Goal: Task Accomplishment & Management: Manage account settings

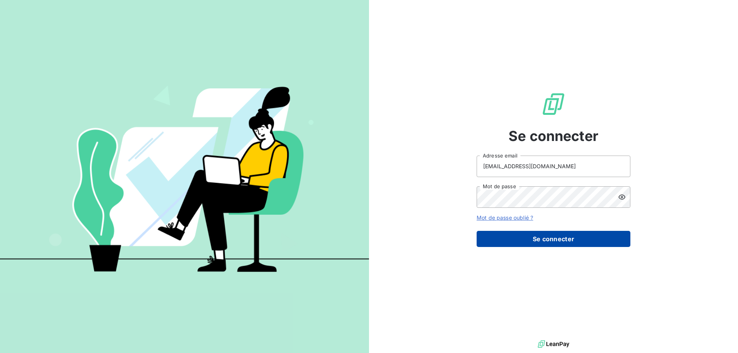
click at [524, 234] on button "Se connecter" at bounding box center [553, 239] width 154 height 16
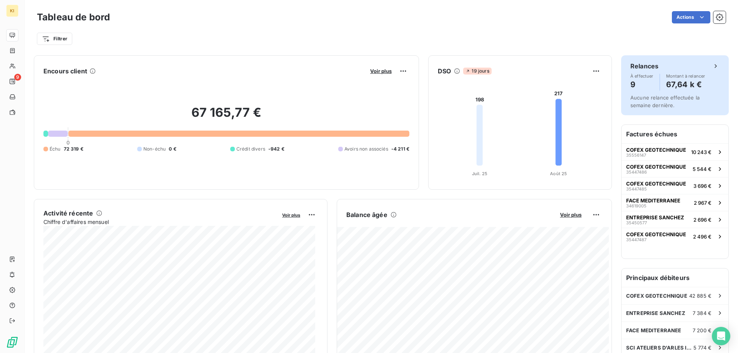
click at [682, 85] on h4 "67,64 k €" at bounding box center [685, 84] width 39 height 12
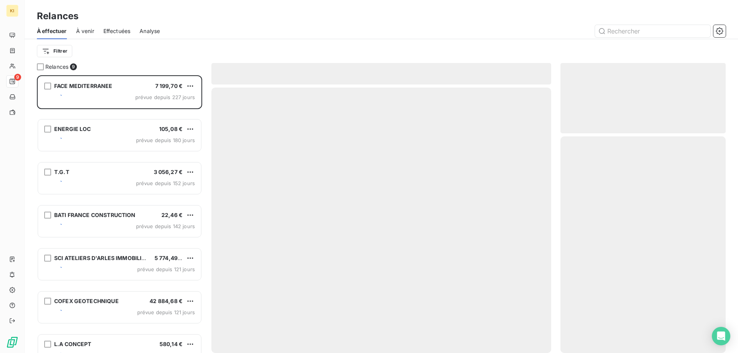
scroll to position [272, 159]
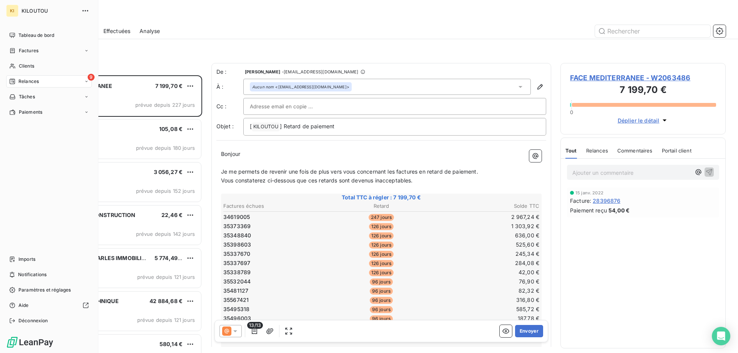
click at [27, 13] on span "KILOUTOU" at bounding box center [49, 11] width 55 height 6
click at [84, 9] on icon "button" at bounding box center [85, 11] width 8 height 8
click at [11, 36] on icon at bounding box center [12, 35] width 5 height 5
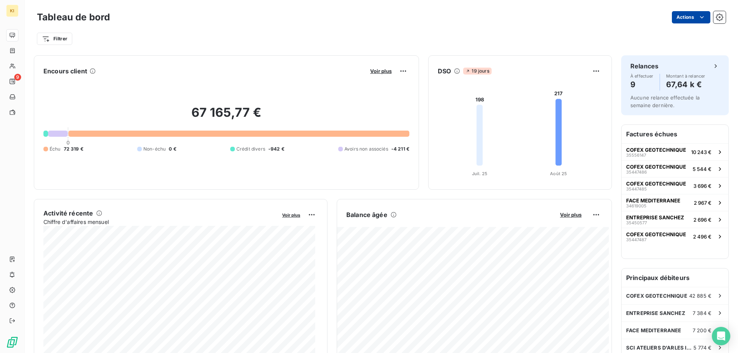
click at [677, 19] on html "KI 9 Tableau de bord Actions Filtrer Encours client Voir plus 67 165,77 € 0 Éch…" at bounding box center [369, 176] width 738 height 353
click at [708, 18] on html "KI 9 Tableau de bord Actions Exporter le tableau de bord Filtrer Encours client…" at bounding box center [369, 176] width 738 height 353
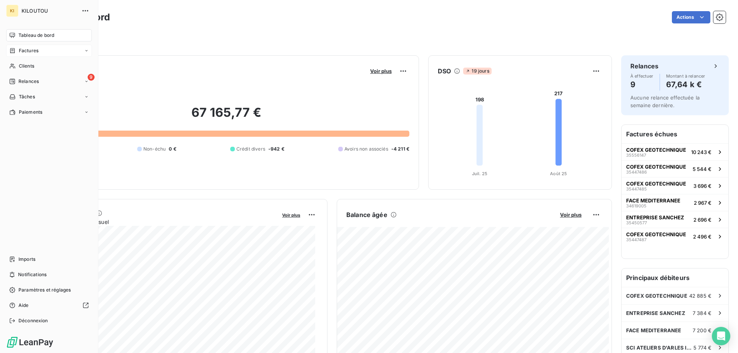
click at [16, 50] on div "Factures" at bounding box center [23, 50] width 29 height 7
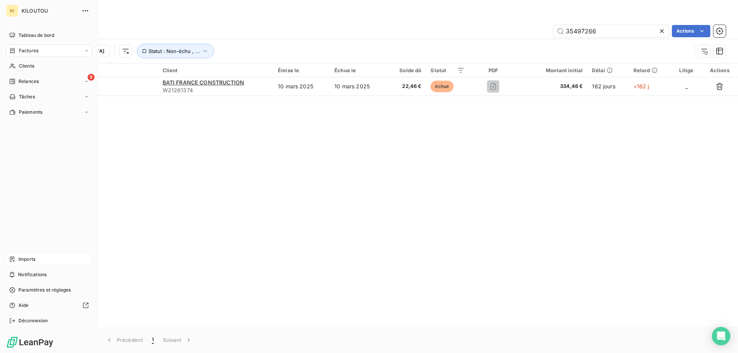
click at [42, 259] on div "Imports" at bounding box center [49, 259] width 86 height 12
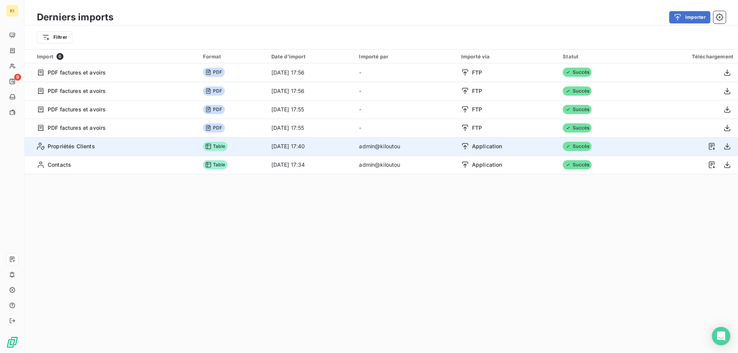
click at [204, 149] on span "Table" at bounding box center [215, 146] width 25 height 9
click at [487, 146] on span "Application" at bounding box center [487, 147] width 30 height 8
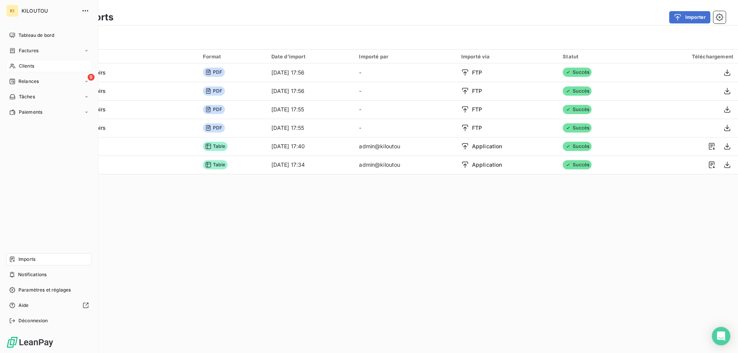
click at [26, 68] on span "Clients" at bounding box center [26, 66] width 15 height 7
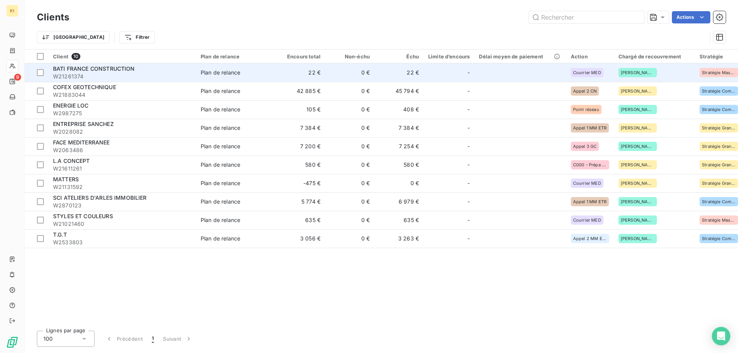
click at [106, 73] on span "W21261374" at bounding box center [122, 77] width 138 height 8
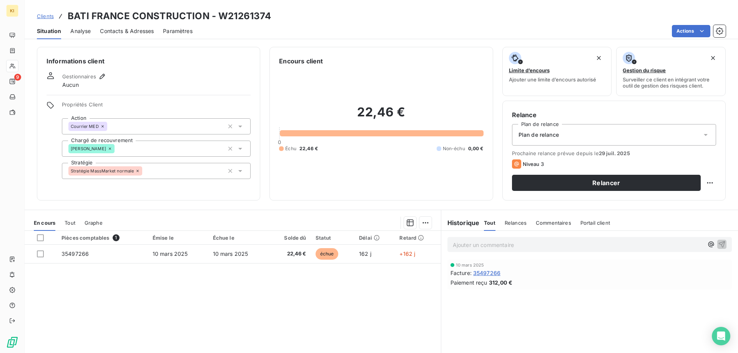
click at [78, 35] on span "Analyse" at bounding box center [80, 31] width 20 height 8
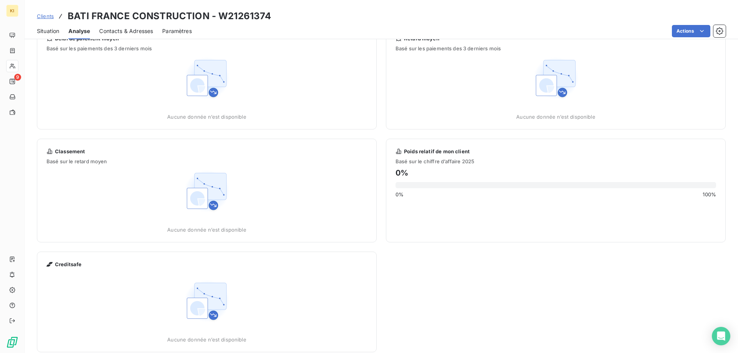
scroll to position [33, 0]
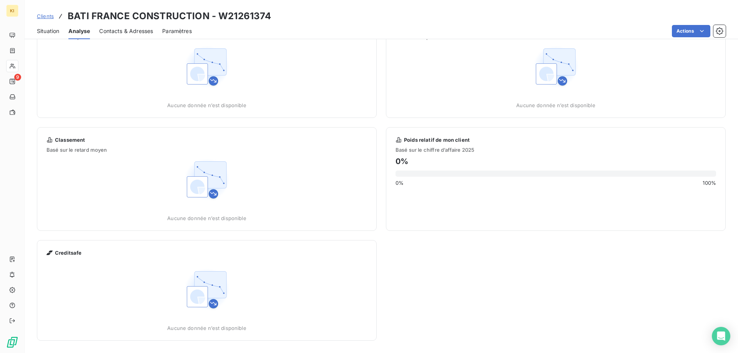
click at [214, 327] on span "Aucune donnée n’est disponible" at bounding box center [206, 328] width 79 height 6
click at [209, 303] on img at bounding box center [206, 289] width 49 height 49
click at [53, 252] on div "Creditsafe" at bounding box center [63, 253] width 35 height 6
click at [210, 289] on img at bounding box center [206, 289] width 49 height 49
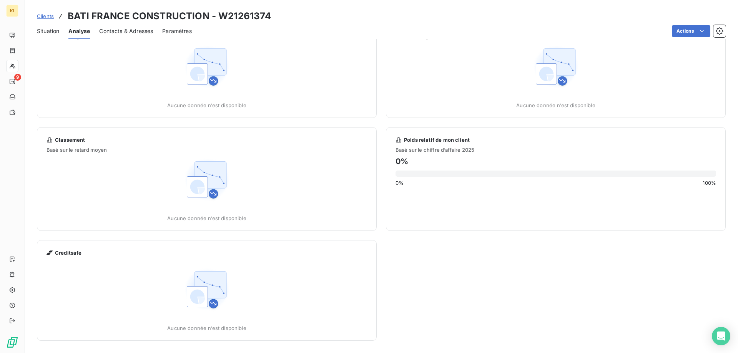
click at [172, 30] on span "Paramètres" at bounding box center [177, 31] width 30 height 8
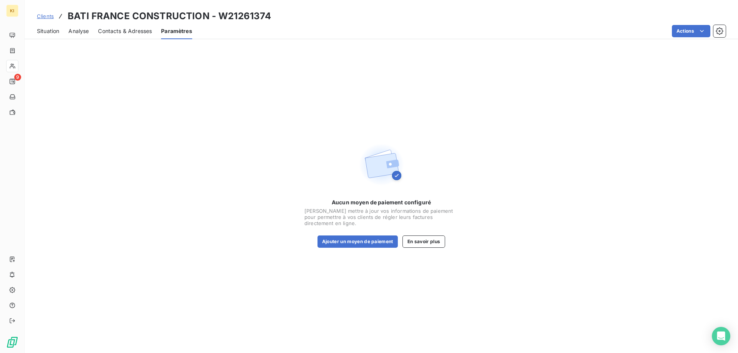
click at [138, 30] on span "Contacts & Adresses" at bounding box center [125, 31] width 54 height 8
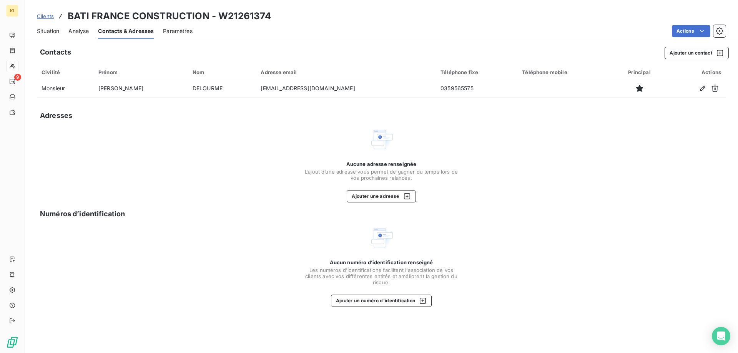
click at [80, 31] on span "Analyse" at bounding box center [78, 31] width 20 height 8
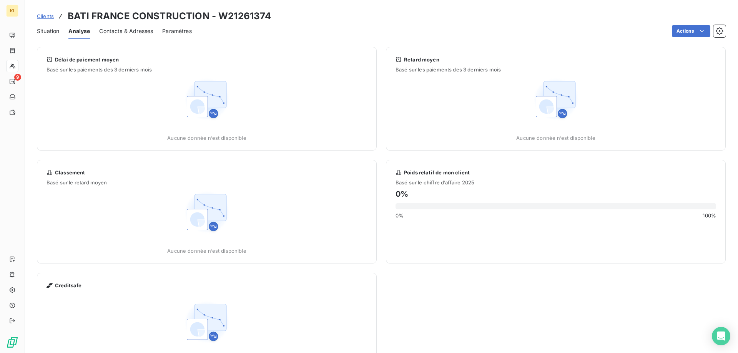
click at [52, 31] on span "Situation" at bounding box center [48, 31] width 22 height 8
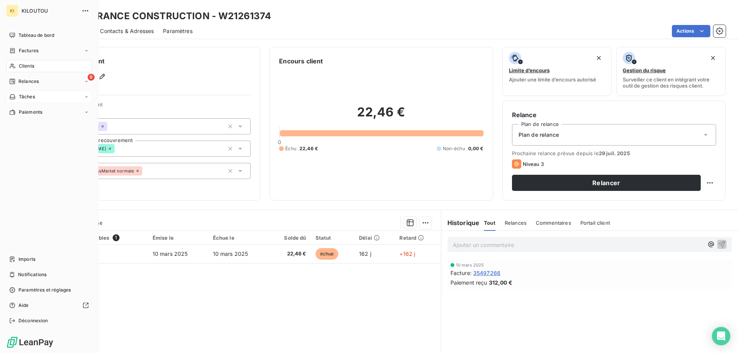
click at [29, 98] on span "Tâches" at bounding box center [27, 96] width 16 height 7
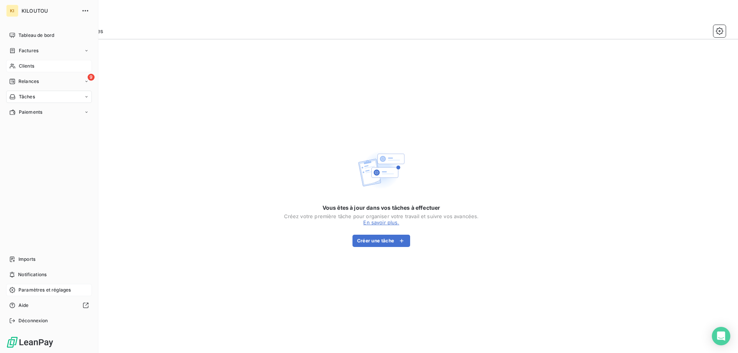
click at [26, 294] on div "Paramètres et réglages" at bounding box center [49, 290] width 86 height 12
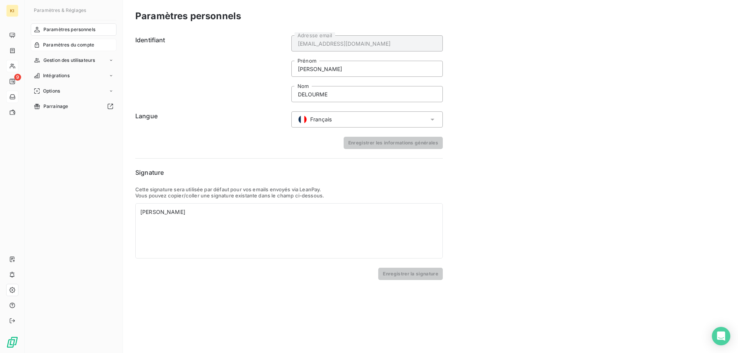
click at [85, 43] on span "Paramètres du compte" at bounding box center [68, 44] width 51 height 7
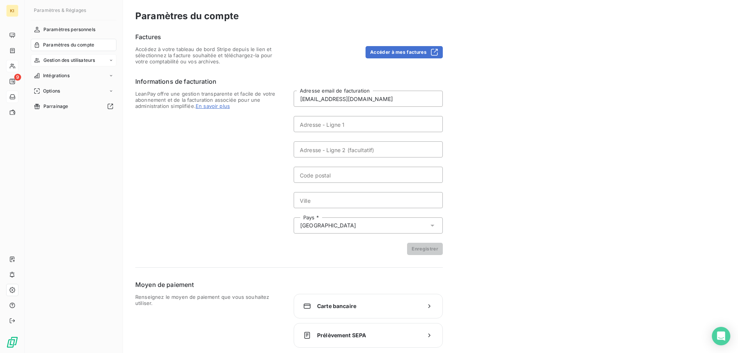
click at [86, 55] on div "Gestion des utilisateurs" at bounding box center [74, 60] width 86 height 12
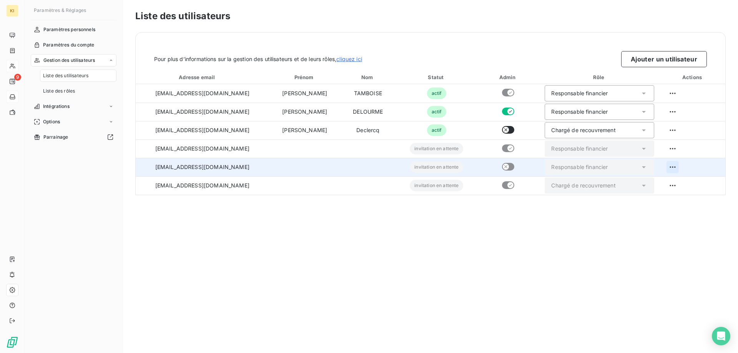
click at [670, 167] on html "KI 9 Paramètres & Réglages Paramètres personnels Paramètres du compte Gestion d…" at bounding box center [369, 176] width 738 height 353
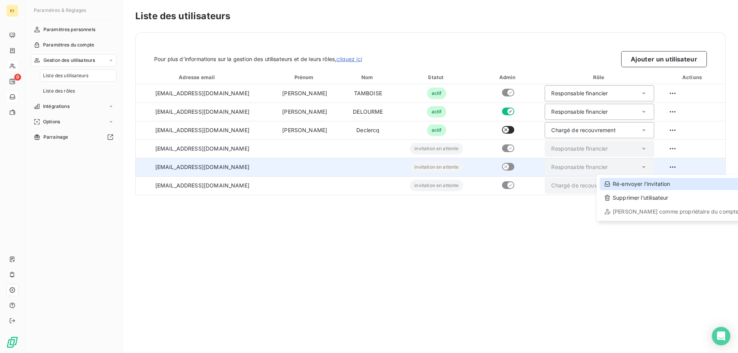
click at [661, 184] on div "Ré-envoyer l’invitation" at bounding box center [671, 184] width 144 height 12
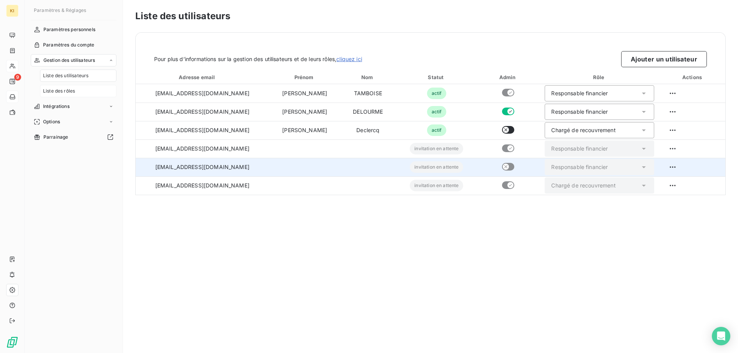
click at [61, 93] on span "Liste des rôles" at bounding box center [59, 91] width 32 height 7
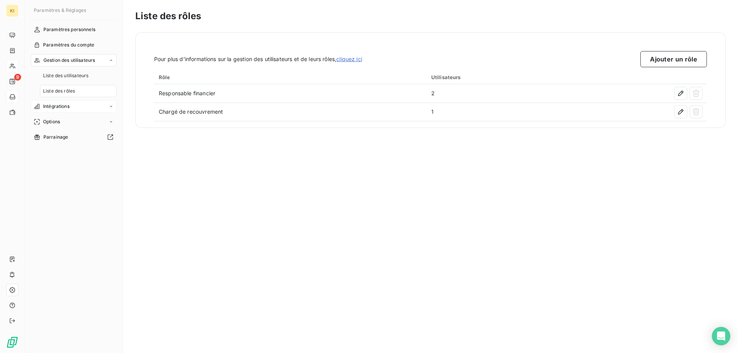
click at [61, 104] on span "Intégrations" at bounding box center [56, 106] width 27 height 7
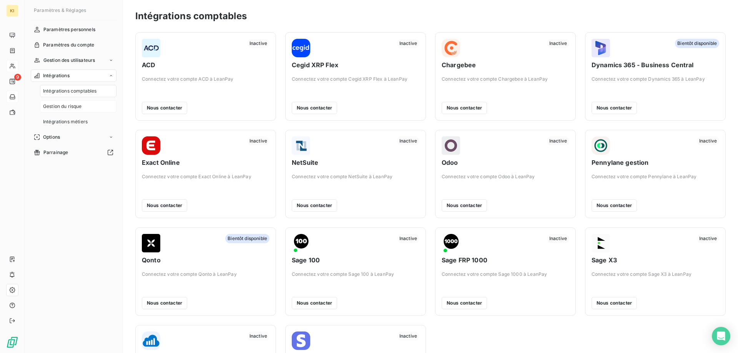
click at [82, 105] on span "Gestion du risque" at bounding box center [62, 106] width 39 height 7
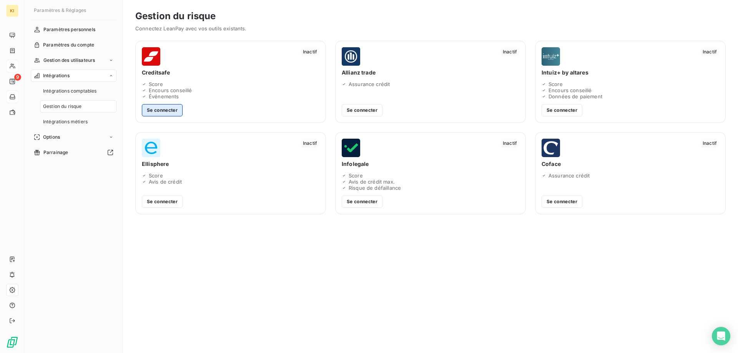
click at [160, 113] on button "Se connecter" at bounding box center [162, 110] width 41 height 12
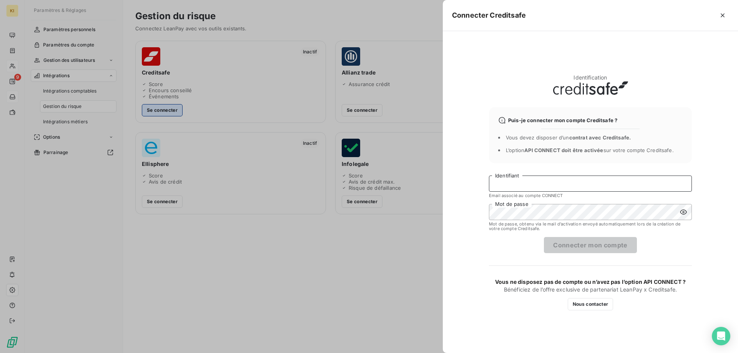
type input "[EMAIL_ADDRESS][DOMAIN_NAME]"
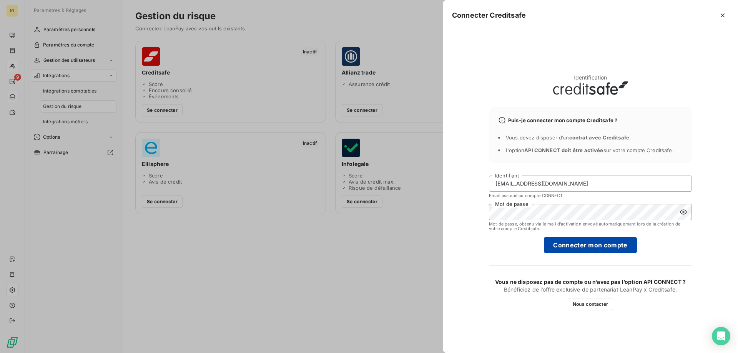
click at [573, 251] on button "Connecter mon compte" at bounding box center [590, 245] width 93 height 16
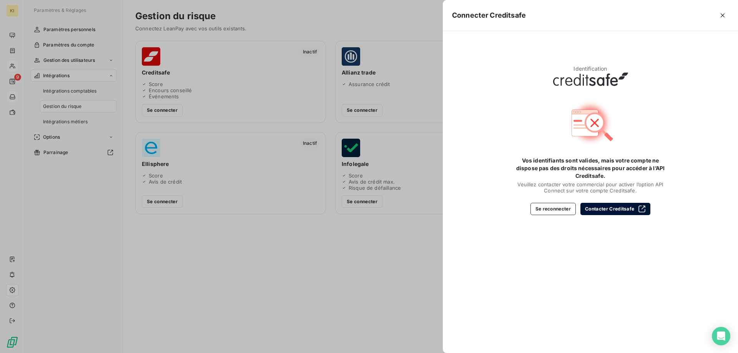
click at [594, 211] on button "Contacter Creditsafe" at bounding box center [615, 209] width 70 height 12
click at [561, 213] on button "Se reconnecter" at bounding box center [552, 209] width 45 height 12
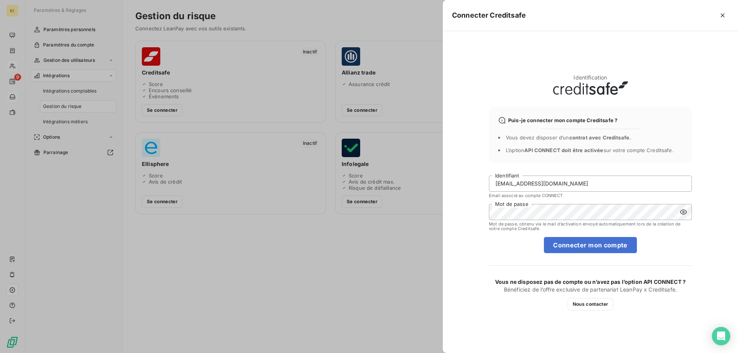
drag, startPoint x: 574, startPoint y: 182, endPoint x: 470, endPoint y: 180, distance: 103.4
click at [470, 180] on div "Identification Puis-je connecter mon compte Creditsafe ? Vous devez disposer d’…" at bounding box center [590, 192] width 295 height 322
click at [463, 206] on div "Identification Puis-je connecter mon compte Creditsafe ? Vous devez disposer d’…" at bounding box center [590, 192] width 295 height 322
click at [595, 243] on button "Connecter mon compte" at bounding box center [590, 245] width 93 height 16
click at [450, 199] on div "Identification Puis-je connecter mon compte Creditsafe ? Vous devez disposer d’…" at bounding box center [590, 192] width 295 height 322
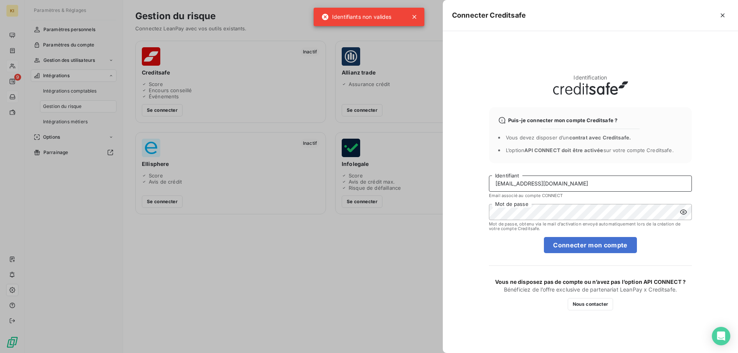
click at [561, 186] on input "[EMAIL_ADDRESS][DOMAIN_NAME]" at bounding box center [590, 184] width 203 height 16
drag, startPoint x: 584, startPoint y: 184, endPoint x: 440, endPoint y: 181, distance: 144.5
click at [440, 353] on div "Connecter Creditsafe Identification Puis-je connecter mon compte Creditsafe ? V…" at bounding box center [369, 353] width 738 height 0
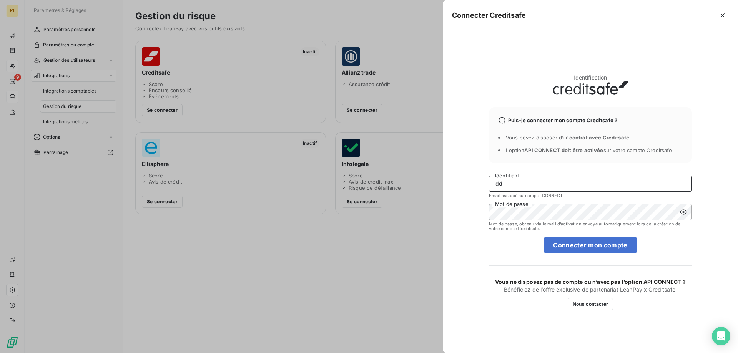
type input "[EMAIL_ADDRESS][DOMAIN_NAME]"
click at [683, 209] on icon at bounding box center [683, 212] width 8 height 8
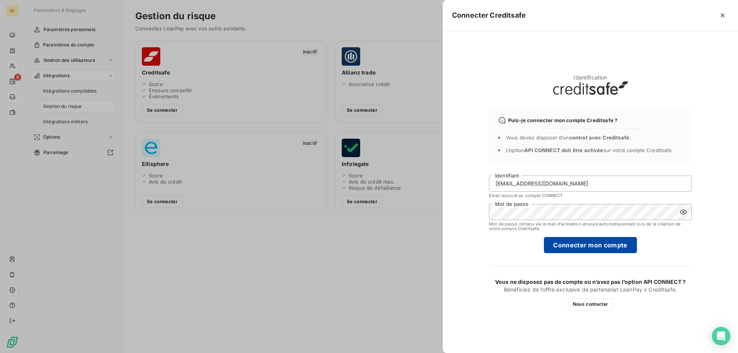
click at [582, 244] on button "Connecter mon compte" at bounding box center [590, 245] width 93 height 16
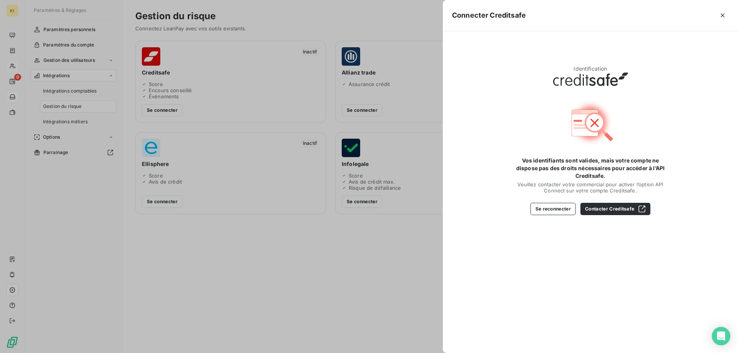
click at [518, 275] on div "Identification Vos identifiants sont valides, mais votre compte ne dispose pas …" at bounding box center [590, 192] width 295 height 322
click at [722, 12] on icon "button" at bounding box center [722, 16] width 8 height 8
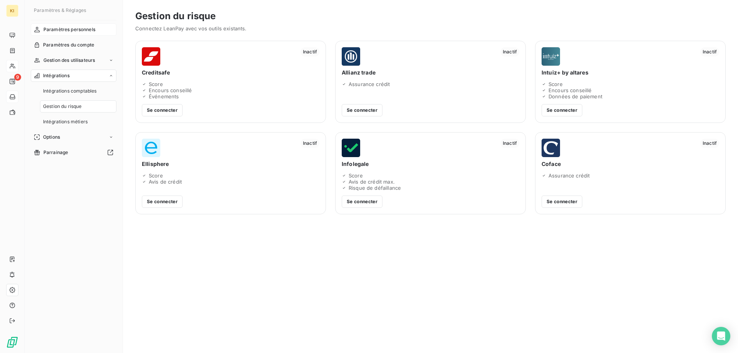
click at [59, 27] on span "Paramètres personnels" at bounding box center [69, 29] width 52 height 7
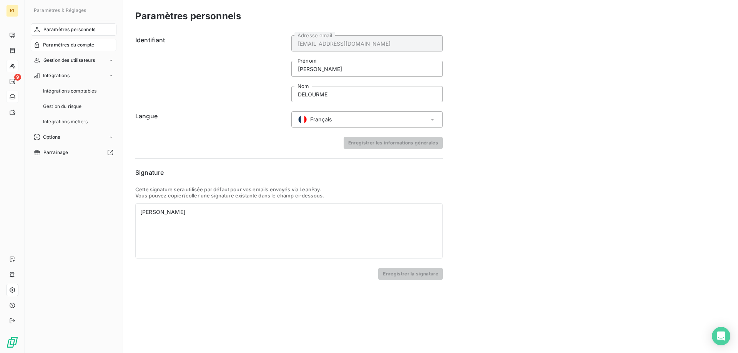
click at [51, 43] on span "Paramètres du compte" at bounding box center [68, 44] width 51 height 7
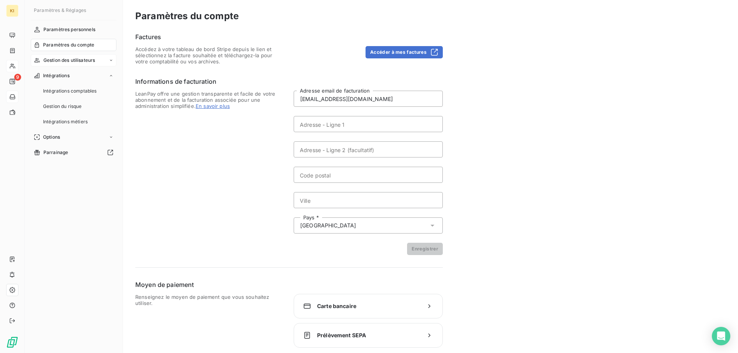
click at [72, 62] on span "Gestion des utilisateurs" at bounding box center [69, 60] width 52 height 7
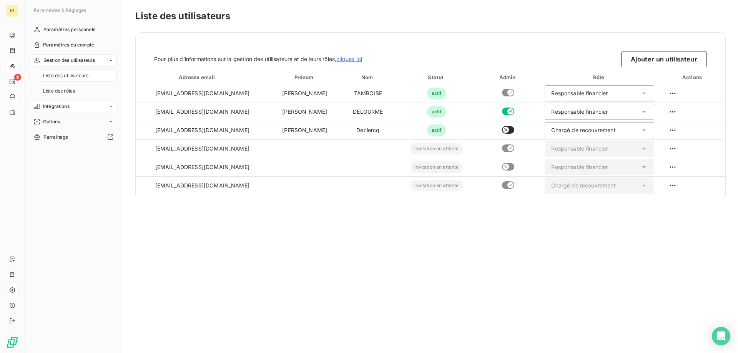
click at [74, 109] on div "Intégrations" at bounding box center [74, 106] width 86 height 12
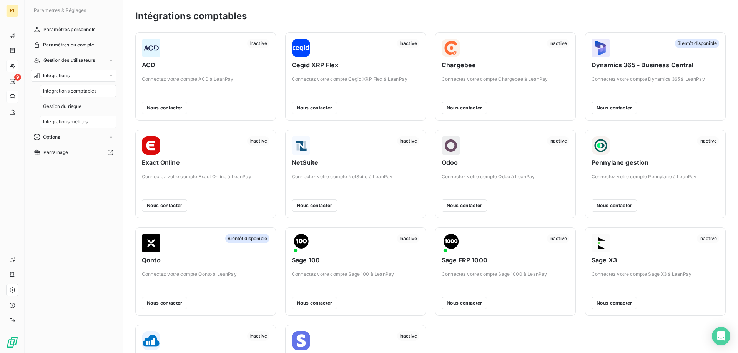
click at [75, 123] on span "Intégrations métiers" at bounding box center [65, 121] width 45 height 7
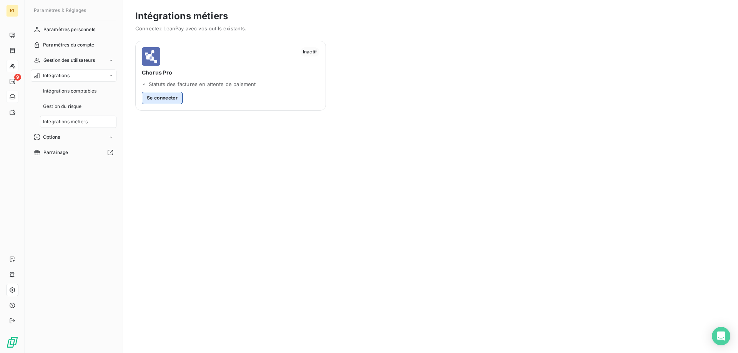
click at [169, 96] on button "Se connecter" at bounding box center [162, 98] width 41 height 12
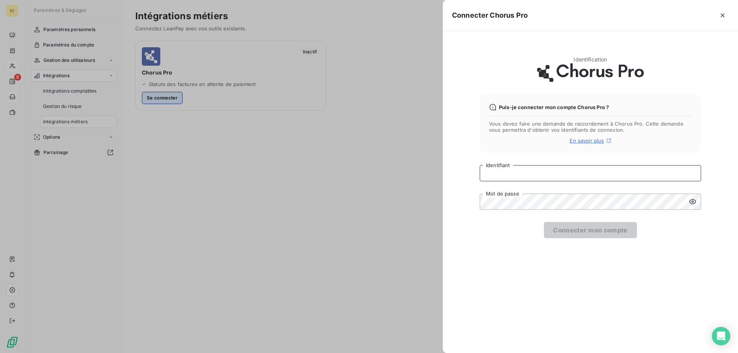
type input "[EMAIL_ADDRESS][DOMAIN_NAME]"
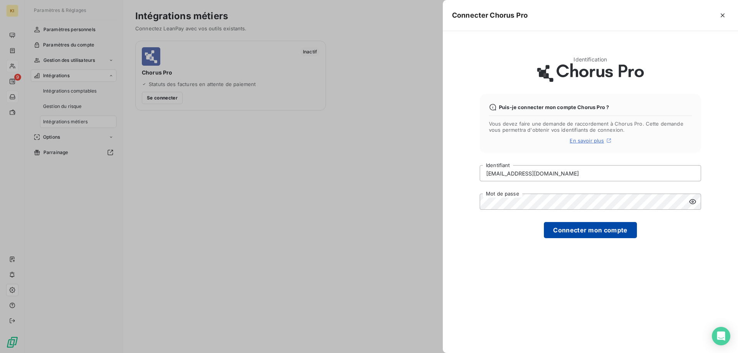
click at [573, 226] on button "Connecter mon compte" at bounding box center [590, 230] width 93 height 16
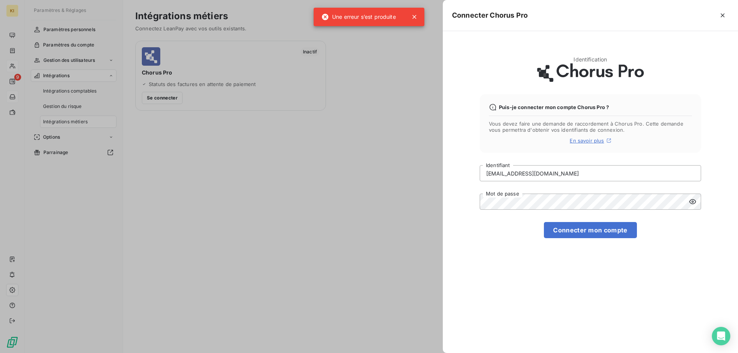
click at [492, 254] on div "Identification Puis-je connecter mon compte Chorus Pro ? Vous devez faire une d…" at bounding box center [590, 192] width 295 height 322
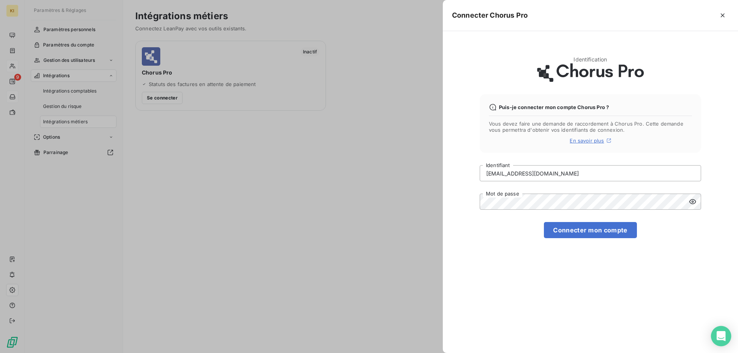
click at [722, 335] on icon "Open Intercom Messenger" at bounding box center [720, 336] width 9 height 10
